Goal: Information Seeking & Learning: Learn about a topic

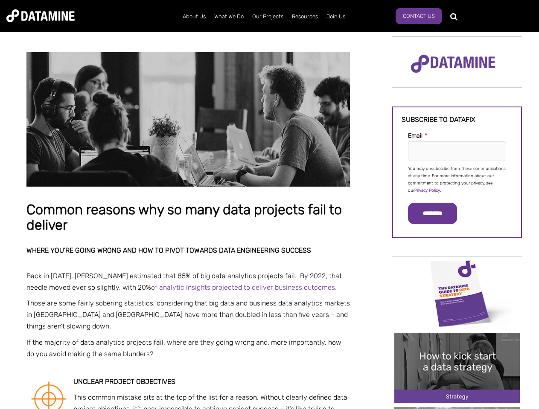
click at [457, 179] on p "You may unsubscribe from these communications at any time. For more information…" at bounding box center [457, 179] width 98 height 29
click at [437, 214] on input "*********" at bounding box center [432, 213] width 49 height 21
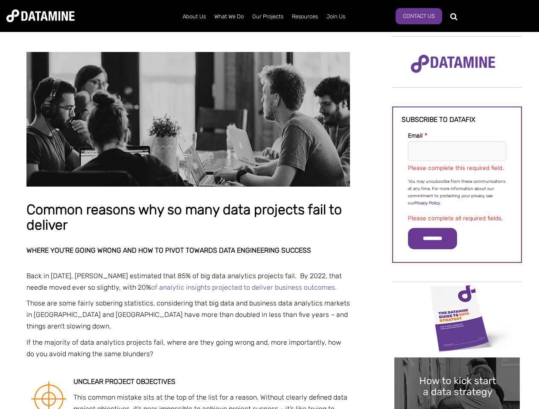
click at [457, 293] on img "Image grid with {{ image_count }} images." at bounding box center [456, 318] width 125 height 70
click at [457, 293] on div "✕" at bounding box center [269, 204] width 539 height 409
click at [457, 368] on div "✕" at bounding box center [269, 204] width 539 height 409
click at [457, 368] on img "Image grid with {{ image_count }} images." at bounding box center [456, 393] width 125 height 70
click at [457, 408] on div "✕" at bounding box center [269, 204] width 539 height 409
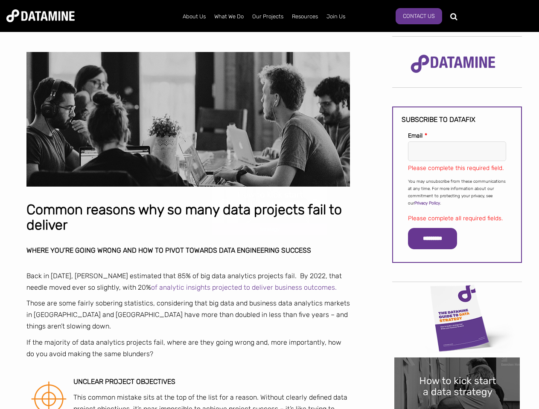
click at [457, 408] on div "✕" at bounding box center [269, 204] width 539 height 409
